Goal: Information Seeking & Learning: Find specific fact

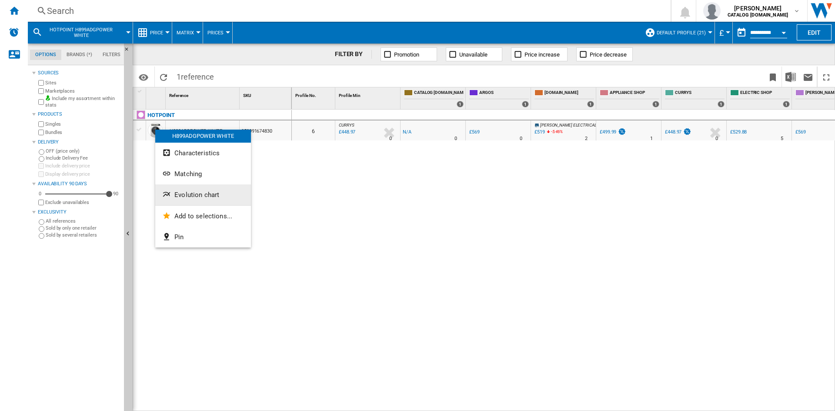
click at [201, 191] on span "Evolution chart" at bounding box center [196, 195] width 45 height 8
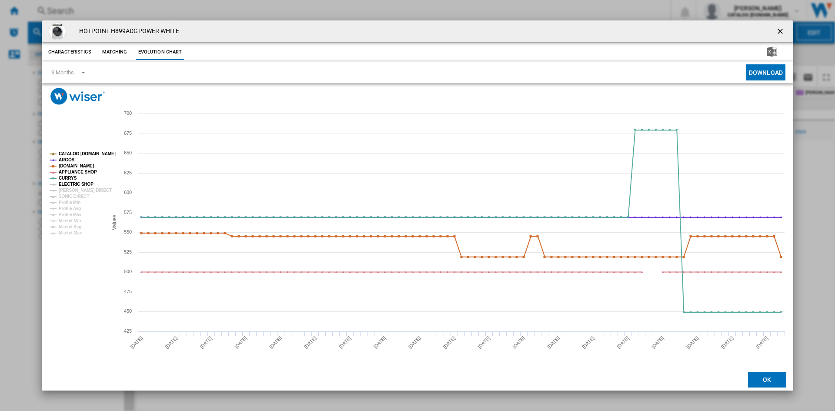
click at [81, 182] on tspan "ELECTRIC SHOP" at bounding box center [76, 184] width 35 height 5
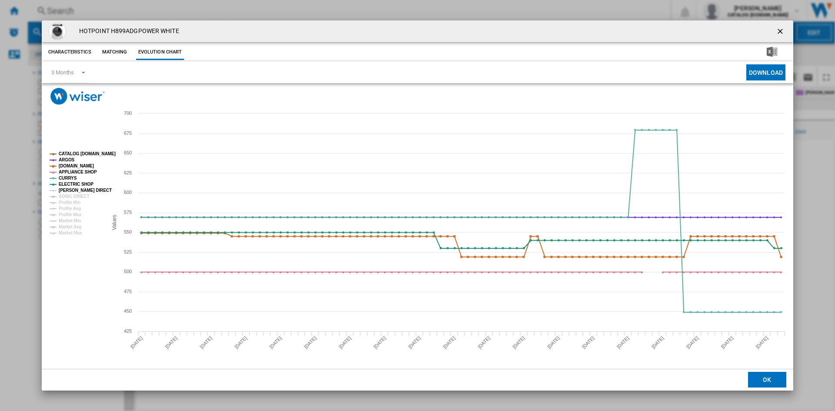
click at [81, 188] on tspan "[PERSON_NAME] DIRECT" at bounding box center [85, 190] width 53 height 5
click at [80, 195] on tspan "SONIC DIRECT" at bounding box center [74, 196] width 30 height 5
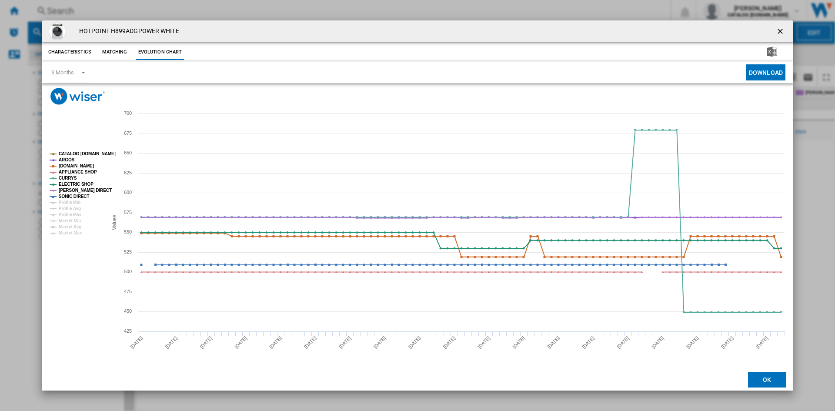
click at [456, 33] on div "HOTPOINT H899ADGPOWER WHITE" at bounding box center [417, 31] width 751 height 22
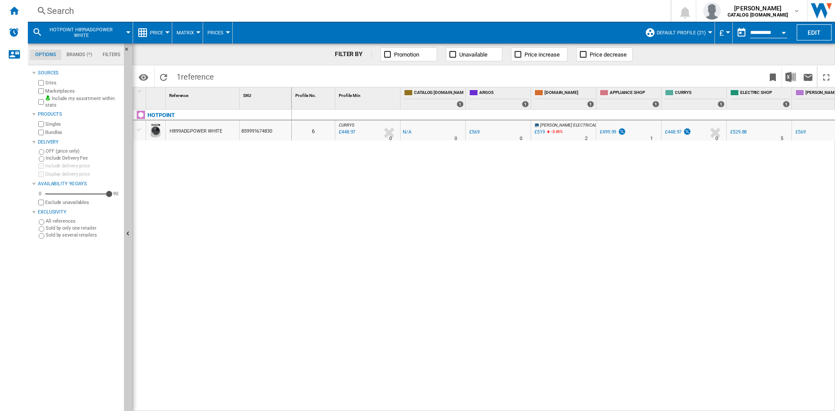
click at [55, 9] on div "Search" at bounding box center [347, 11] width 601 height 12
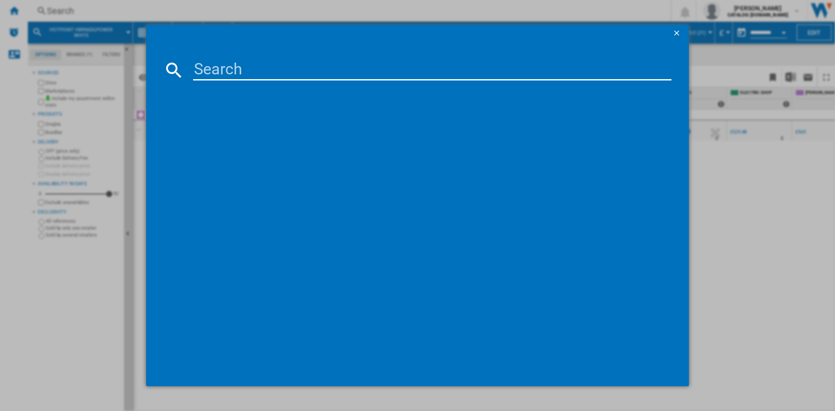
click at [237, 68] on input at bounding box center [432, 70] width 478 height 21
paste input "H8 09ADS GPOWER UK"
click at [270, 70] on input "H8 09ADS GPOWER" at bounding box center [432, 70] width 478 height 21
click at [218, 69] on input "H8 09ADSGPOWER" at bounding box center [432, 70] width 478 height 21
click at [334, 68] on input "H809ADSGPOWER" at bounding box center [432, 70] width 478 height 21
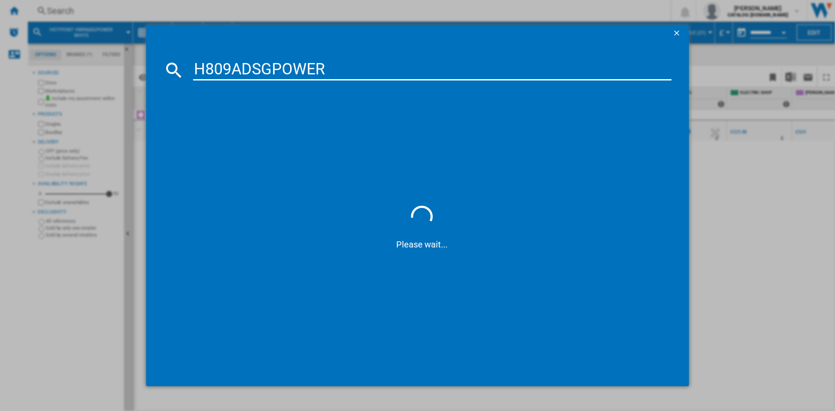
type input "H809ADSGPOWER"
click at [246, 128] on div "HOTPOINT H809ADSGPOWER SILVER" at bounding box center [423, 126] width 469 height 9
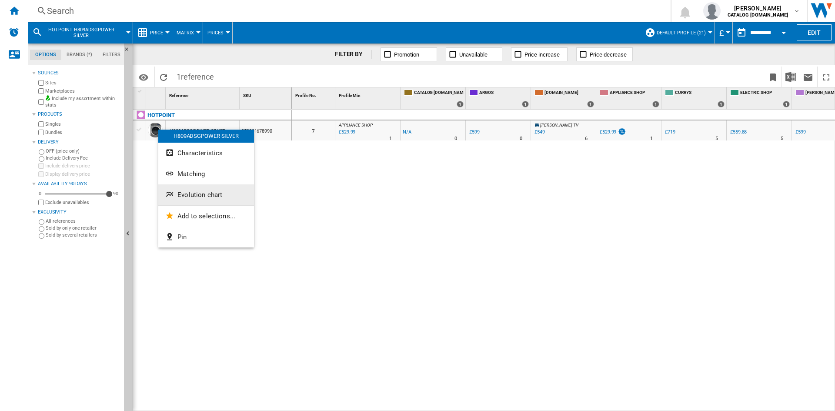
click at [203, 194] on span "Evolution chart" at bounding box center [199, 195] width 45 height 8
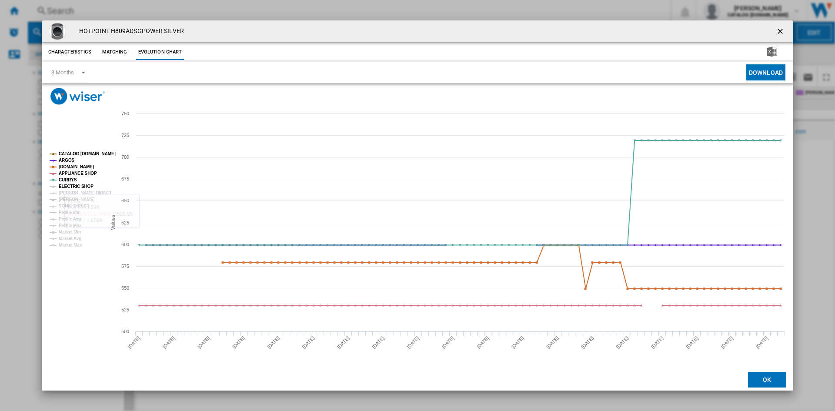
click at [80, 185] on tspan "ELECTRIC SHOP" at bounding box center [76, 186] width 35 height 5
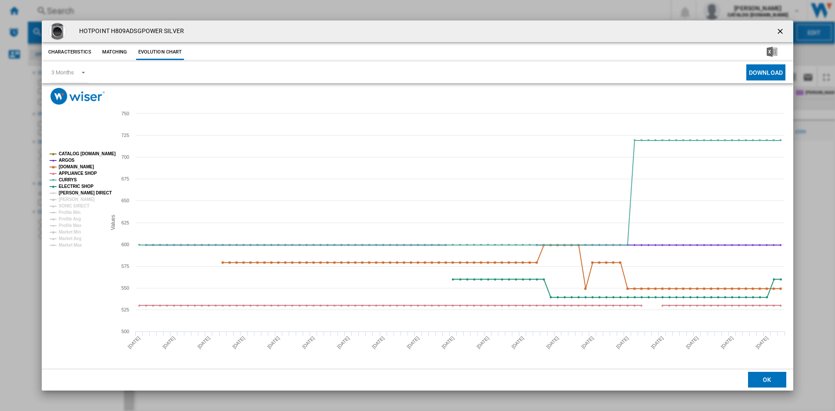
click at [78, 192] on tspan "[PERSON_NAME] DIRECT" at bounding box center [85, 192] width 53 height 5
click at [74, 199] on tspan "[PERSON_NAME]" at bounding box center [77, 199] width 36 height 5
click at [74, 204] on tspan "SONIC DIRECT" at bounding box center [74, 205] width 30 height 5
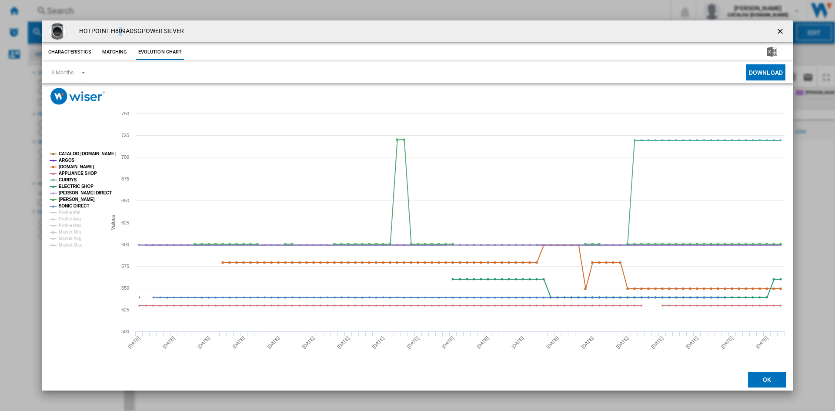
click at [122, 30] on h4 "HOTPOINT H809ADSGPOWER SILVER" at bounding box center [129, 31] width 109 height 9
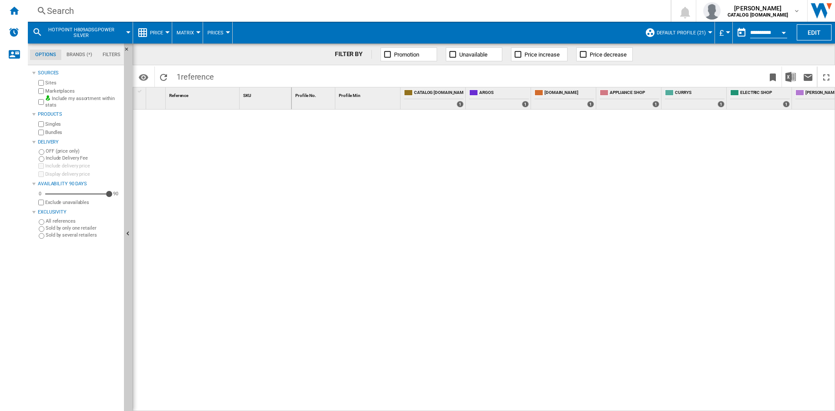
click at [66, 10] on div "Search" at bounding box center [347, 11] width 601 height 12
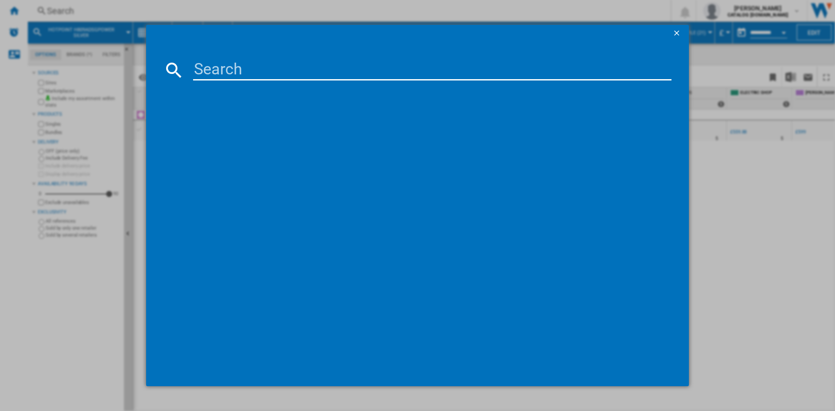
click at [216, 67] on input at bounding box center [432, 70] width 478 height 21
paste input "H8 99ADS GPOWER UK"
click at [268, 66] on input "H8 99ADS GPOWER" at bounding box center [432, 70] width 478 height 21
click at [218, 68] on input "H8 99ADSGPOWER" at bounding box center [432, 70] width 478 height 21
click at [332, 67] on input "H899ADSGPOWER" at bounding box center [432, 70] width 478 height 21
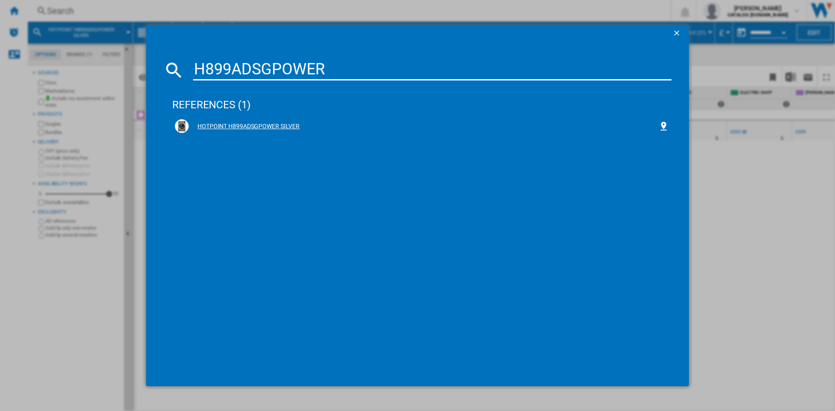
type input "H899ADSGPOWER"
click at [248, 126] on div "HOTPOINT H899ADSGPOWER SILVER" at bounding box center [423, 126] width 469 height 9
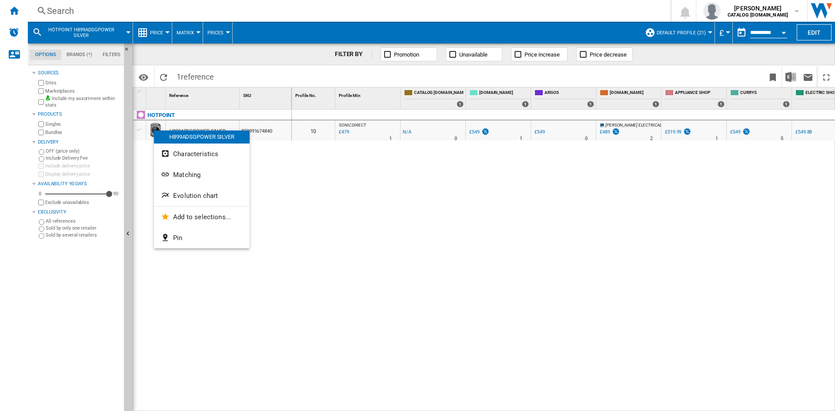
click at [207, 198] on span "Evolution chart" at bounding box center [195, 196] width 45 height 8
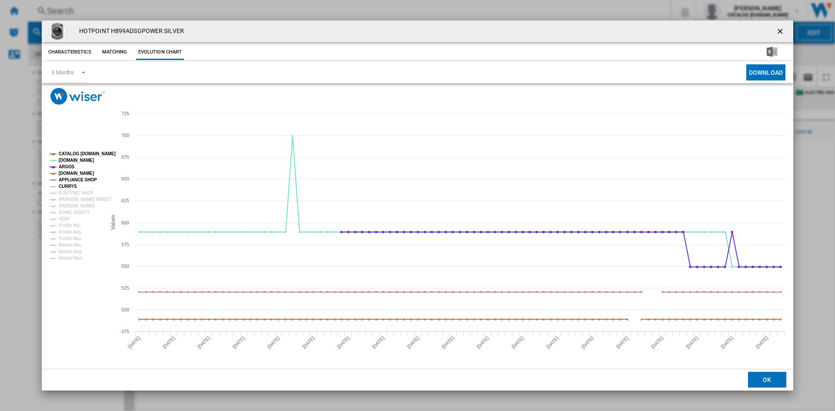
click at [65, 186] on tspan "CURRYS" at bounding box center [68, 186] width 18 height 5
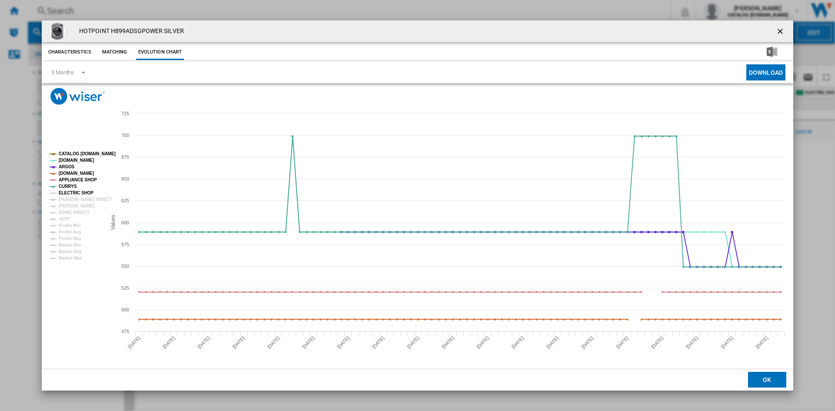
click at [71, 190] on tspan "ELECTRIC SHOP" at bounding box center [76, 192] width 35 height 5
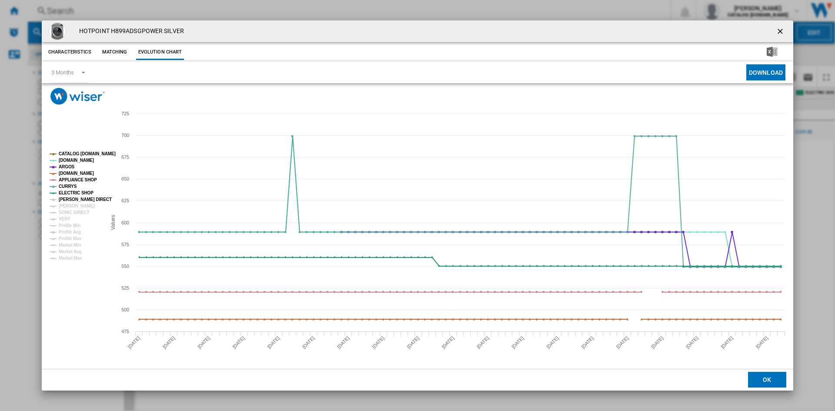
click at [76, 200] on tspan "[PERSON_NAME] DIRECT" at bounding box center [85, 199] width 53 height 5
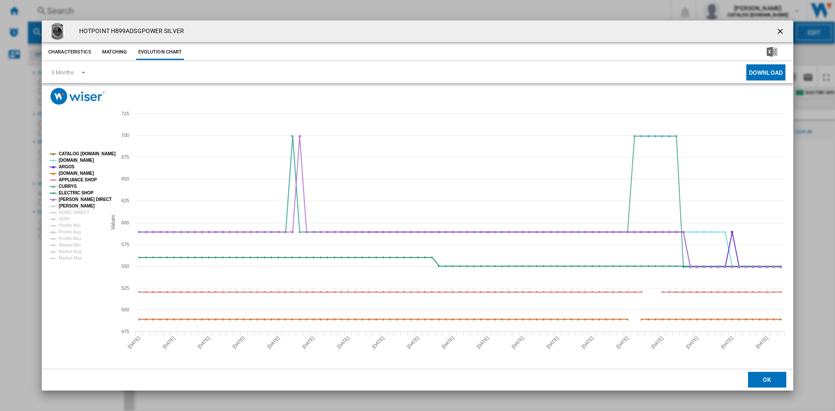
click at [76, 205] on tspan "[PERSON_NAME]" at bounding box center [77, 205] width 36 height 5
click at [76, 211] on tspan "SONIC DIRECT" at bounding box center [74, 212] width 30 height 5
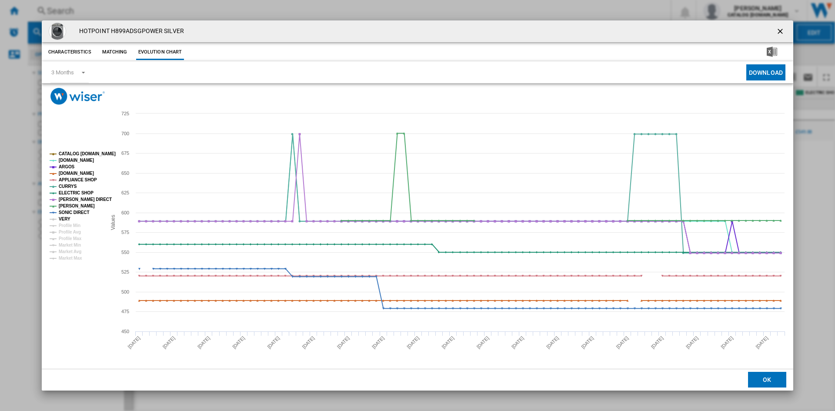
click at [69, 218] on tspan "VERY" at bounding box center [65, 218] width 12 height 5
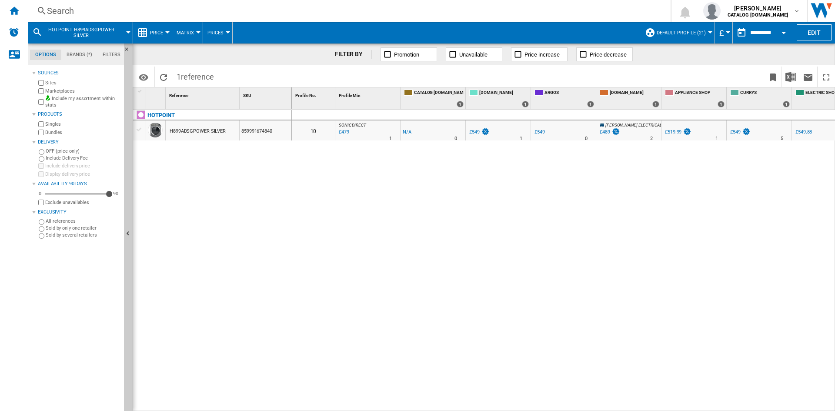
click at [55, 12] on div "Search" at bounding box center [347, 11] width 601 height 12
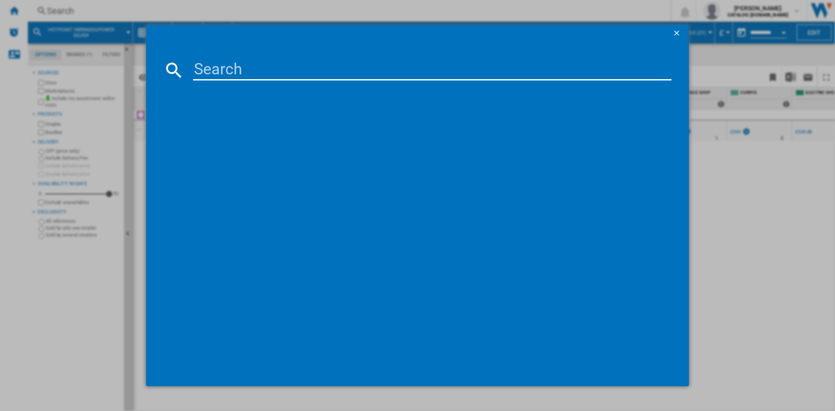
click at [218, 70] on input at bounding box center [432, 70] width 478 height 21
paste input "H7 89 GPOWER UK"
click at [242, 70] on input "H7 89 GPOWER" at bounding box center [432, 70] width 478 height 21
click at [220, 70] on input "H7 89GPOWER" at bounding box center [432, 70] width 478 height 21
click at [300, 66] on input "H789GPOWER" at bounding box center [432, 70] width 478 height 21
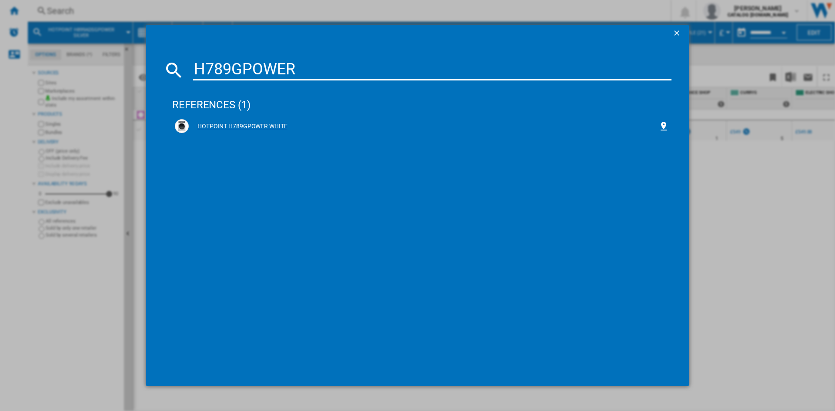
type input "H789GPOWER"
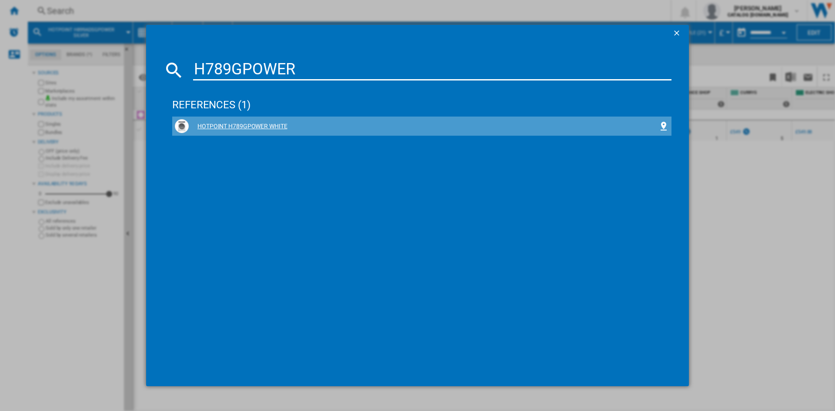
click at [236, 127] on div "HOTPOINT H789GPOWER WHITE" at bounding box center [423, 126] width 469 height 9
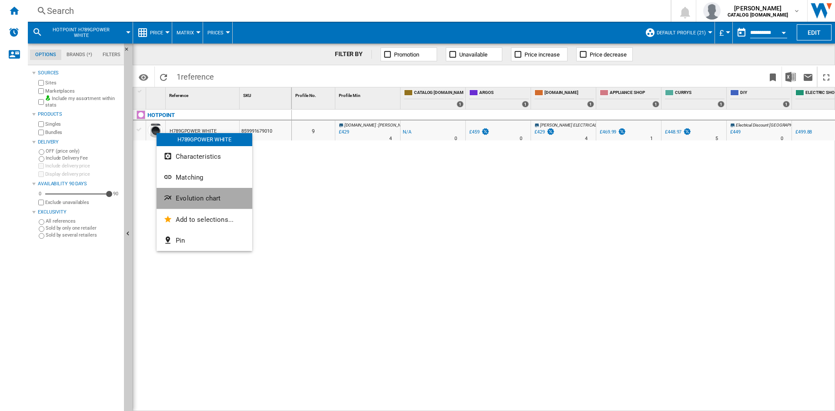
click at [204, 200] on span "Evolution chart" at bounding box center [198, 198] width 45 height 8
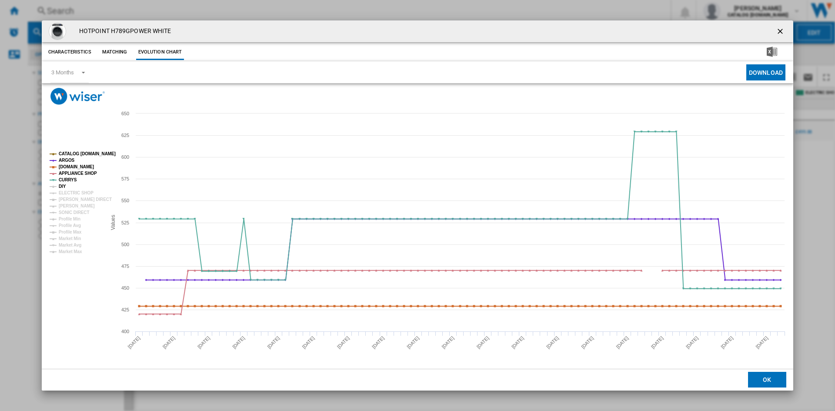
click at [63, 187] on tspan "DIY" at bounding box center [62, 186] width 7 height 5
click at [71, 192] on tspan "ELECTRIC SHOP" at bounding box center [76, 192] width 35 height 5
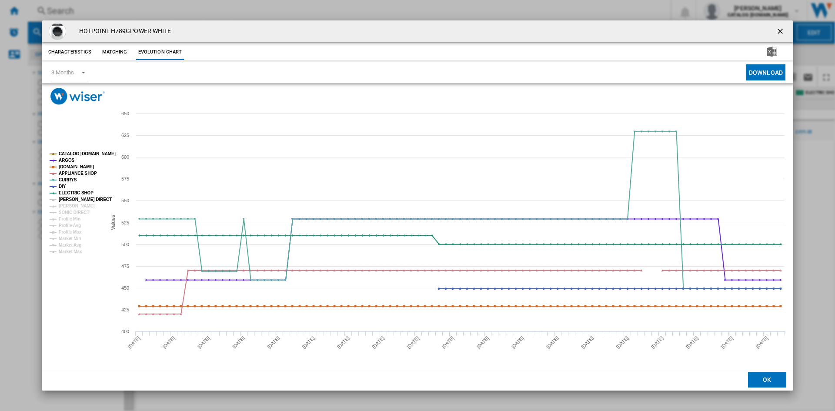
click at [73, 199] on tspan "[PERSON_NAME] DIRECT" at bounding box center [85, 199] width 53 height 5
click at [73, 204] on tspan "[PERSON_NAME]" at bounding box center [77, 205] width 36 height 5
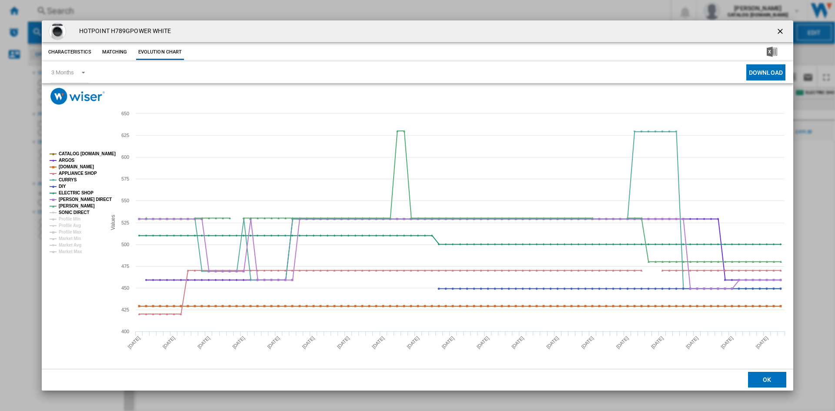
click at [74, 212] on tspan "SONIC DIRECT" at bounding box center [74, 212] width 30 height 5
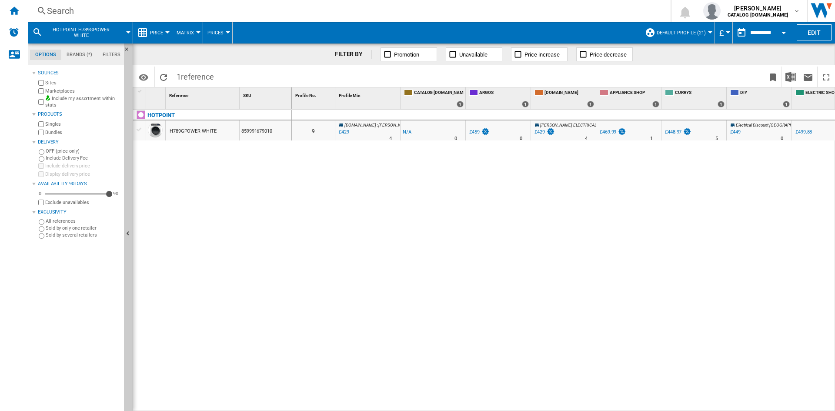
click at [66, 11] on div "Search" at bounding box center [347, 11] width 601 height 12
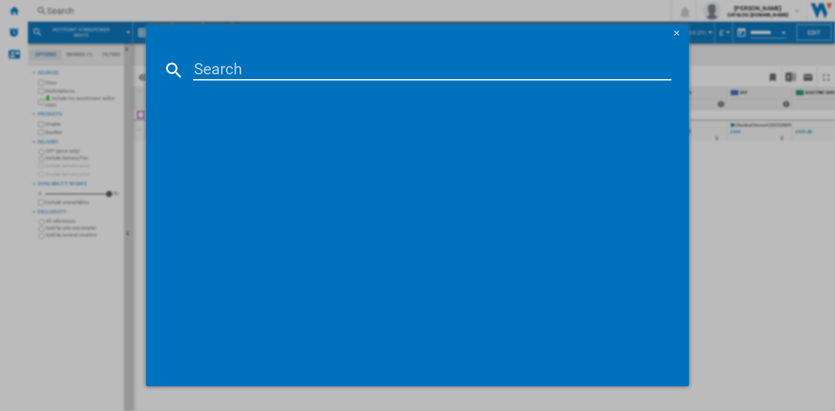
click at [200, 68] on input at bounding box center [432, 70] width 478 height 21
paste input "NSWA 1046 WW UK_WH"
click at [286, 67] on input "NSWA 1046 WW" at bounding box center [432, 70] width 478 height 21
click at [245, 70] on input "NSWA 1046WW" at bounding box center [432, 70] width 478 height 21
click at [309, 71] on input "NSWA1046WW" at bounding box center [432, 70] width 478 height 21
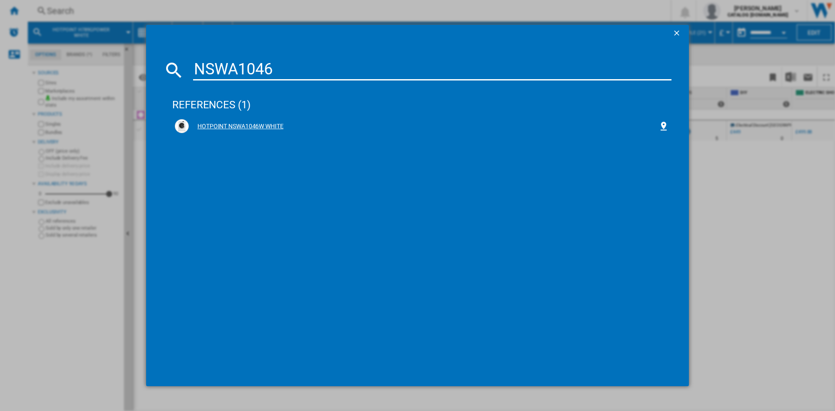
type input "NSWA1046"
click at [246, 126] on div "HOTPOINT NSWA1046W WHITE" at bounding box center [423, 126] width 469 height 9
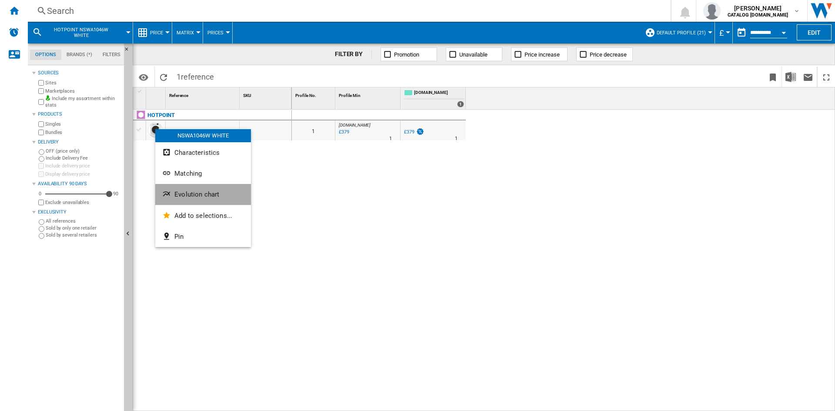
click at [197, 196] on span "Evolution chart" at bounding box center [196, 194] width 45 height 8
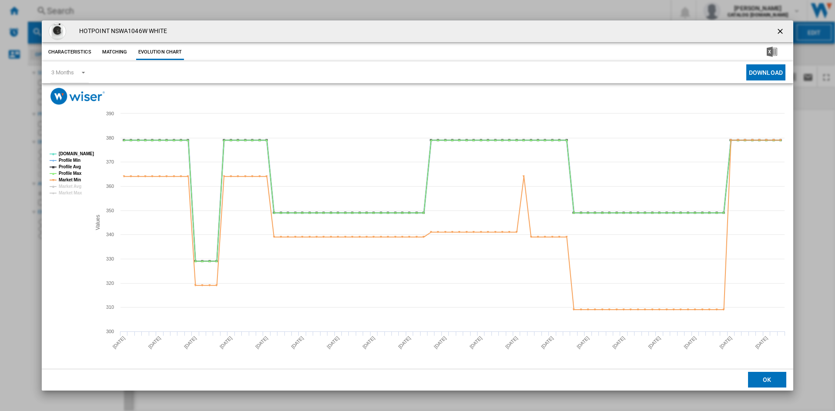
click at [67, 160] on tspan "Profile Min" at bounding box center [70, 160] width 22 height 5
click at [69, 171] on tspan "Profile Max" at bounding box center [70, 173] width 23 height 5
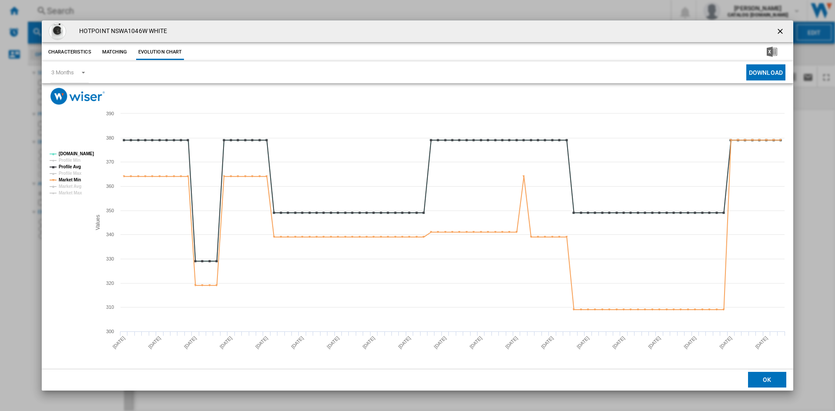
click at [70, 175] on tspan "Profile Max" at bounding box center [70, 173] width 23 height 5
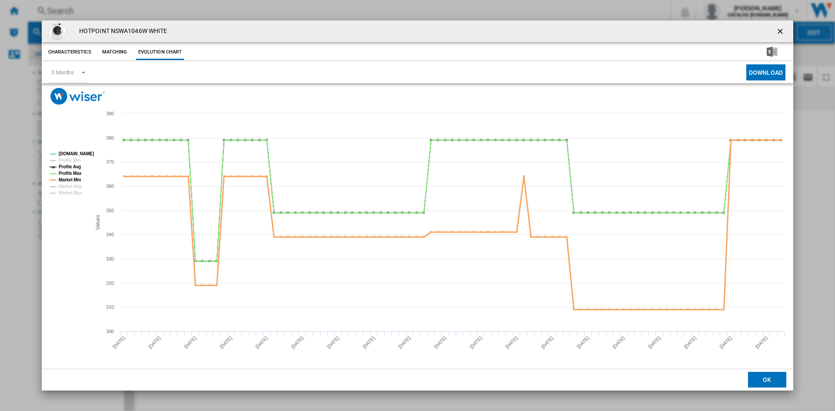
click at [69, 181] on tspan "Market Min" at bounding box center [70, 179] width 22 height 5
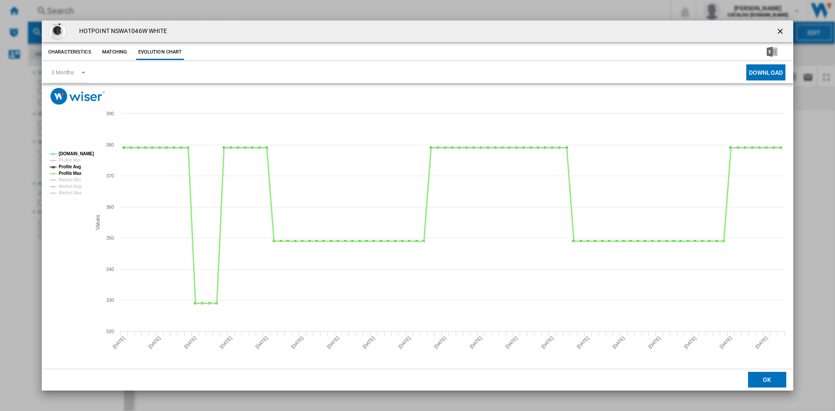
click at [70, 173] on tspan "Profile Max" at bounding box center [70, 173] width 23 height 5
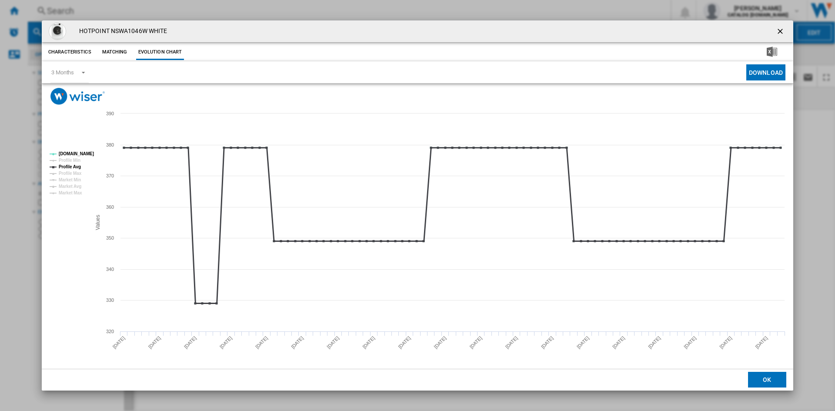
click at [70, 167] on tspan "Profile Avg" at bounding box center [70, 166] width 22 height 5
